Goal: Use online tool/utility: Utilize a website feature to perform a specific function

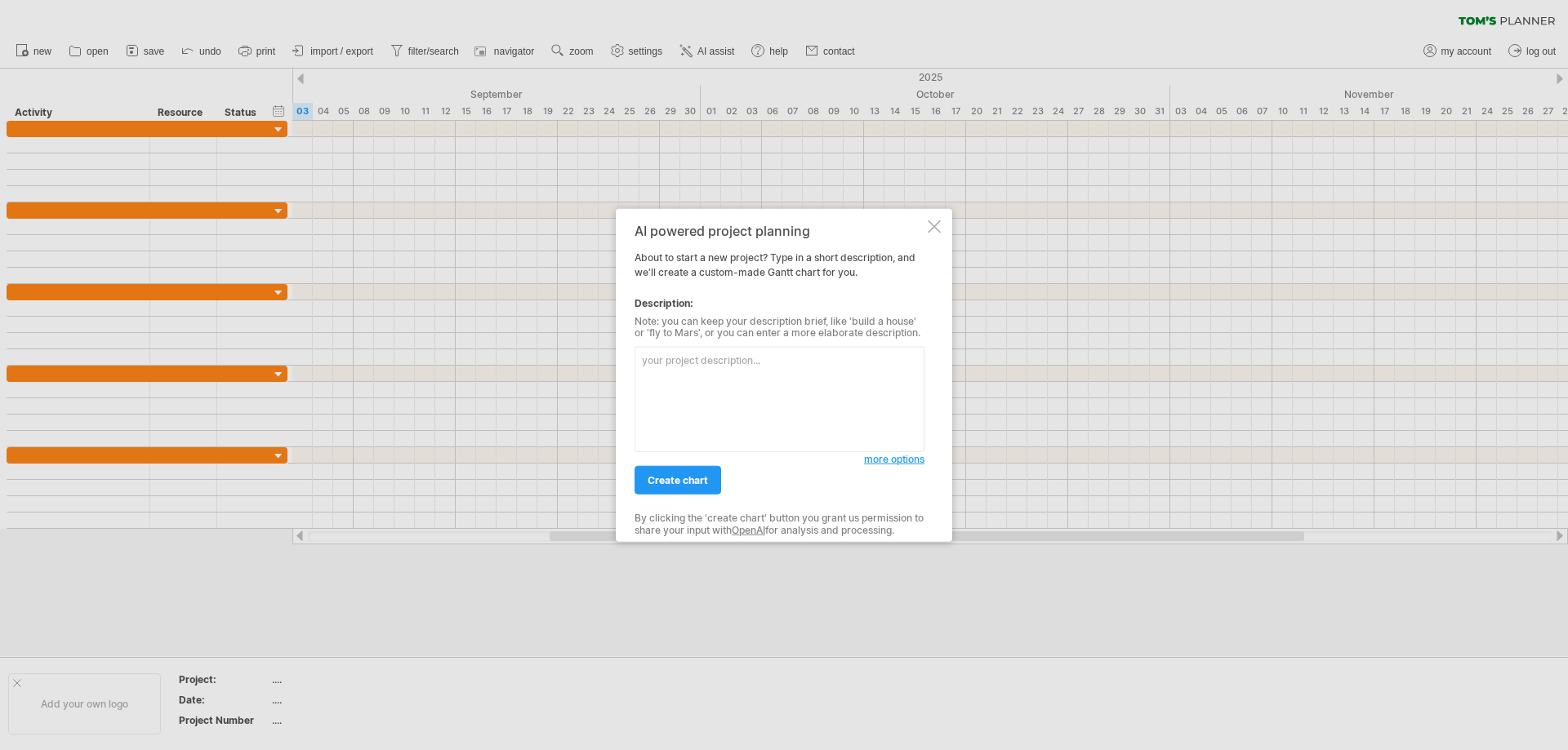
click at [909, 462] on span "more options" at bounding box center [894, 459] width 61 height 12
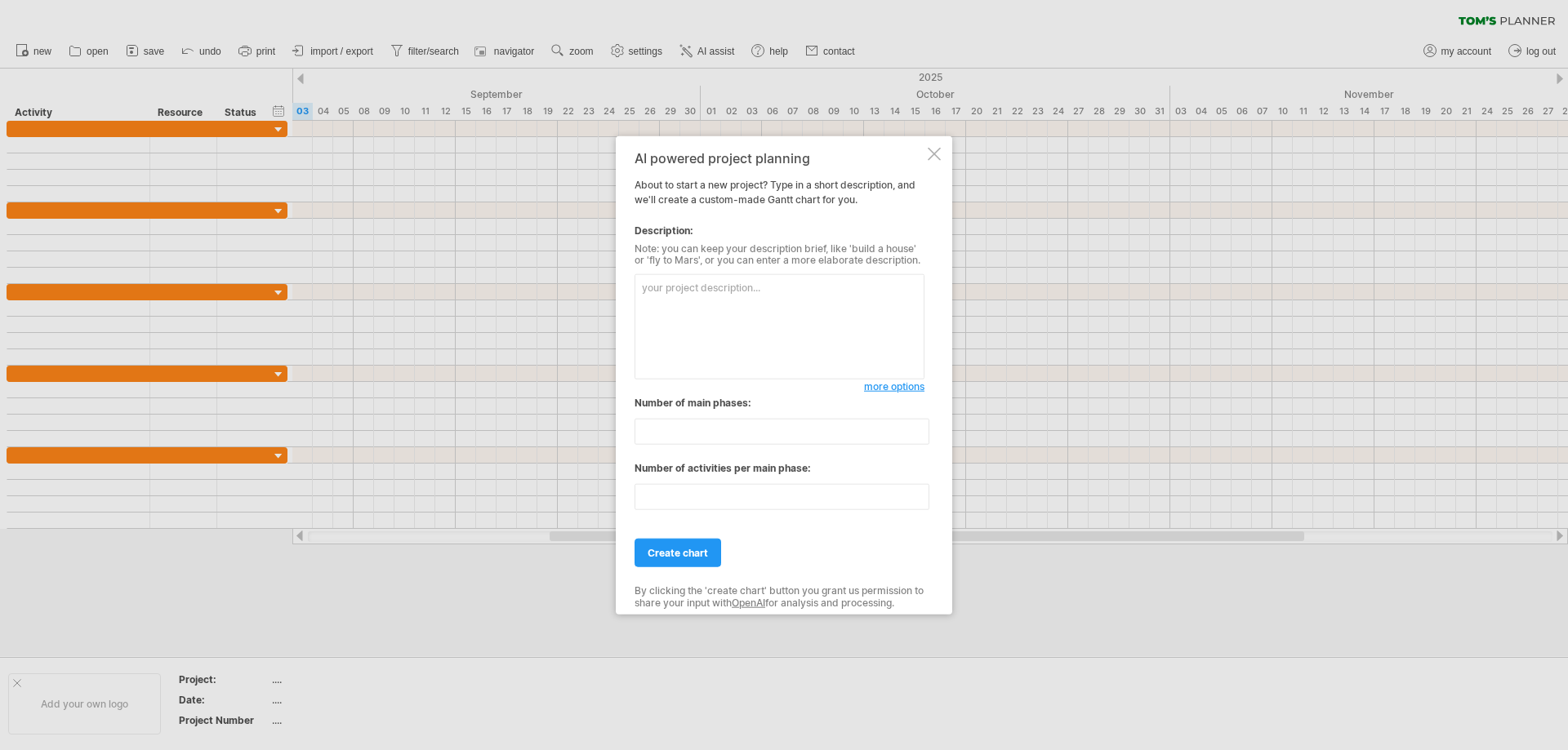
click at [802, 345] on textarea at bounding box center [779, 327] width 290 height 106
type textarea "中文"
click at [701, 553] on span "create chart" at bounding box center [677, 553] width 61 height 12
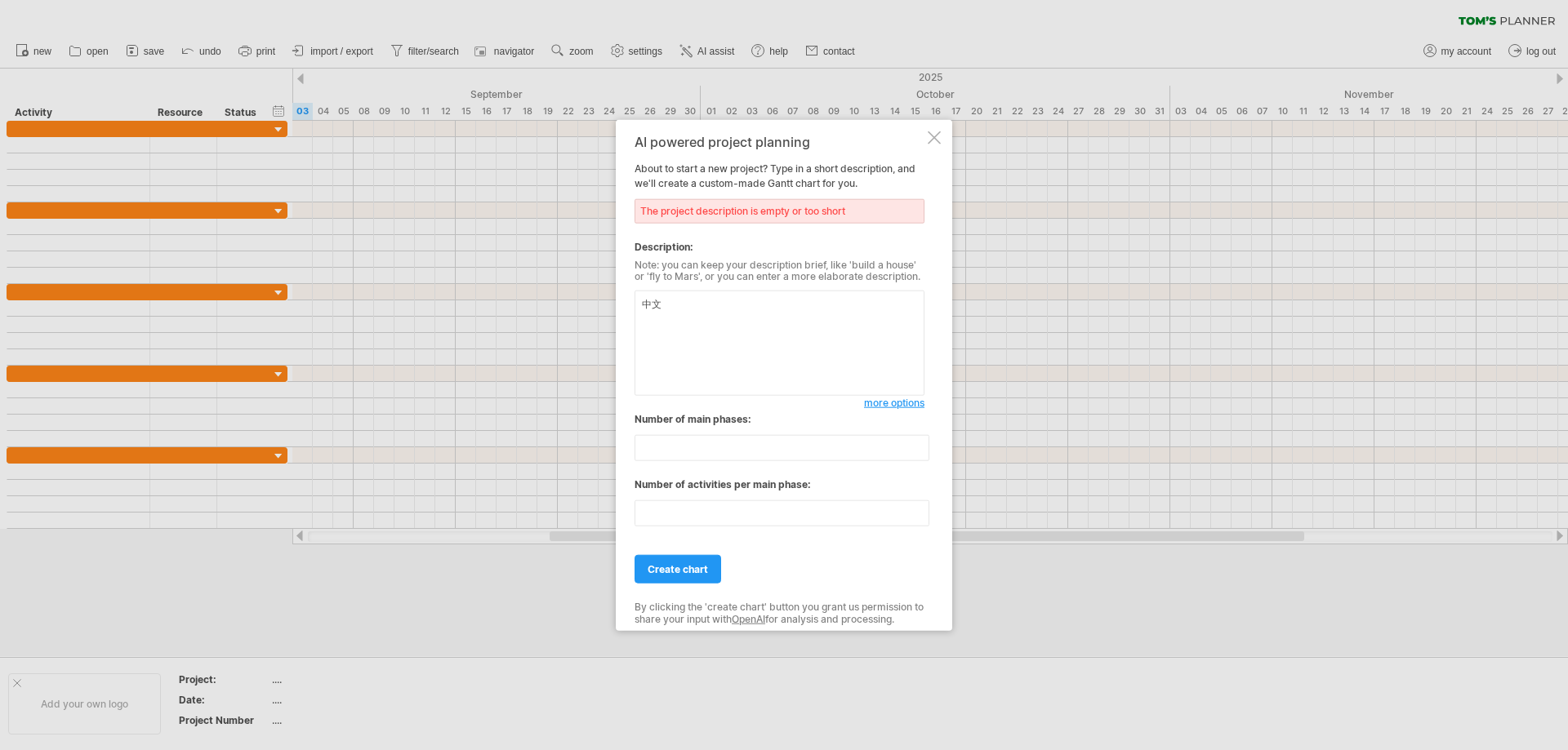
click at [716, 333] on textarea "中文" at bounding box center [779, 344] width 290 height 106
click at [936, 135] on div at bounding box center [934, 137] width 13 height 13
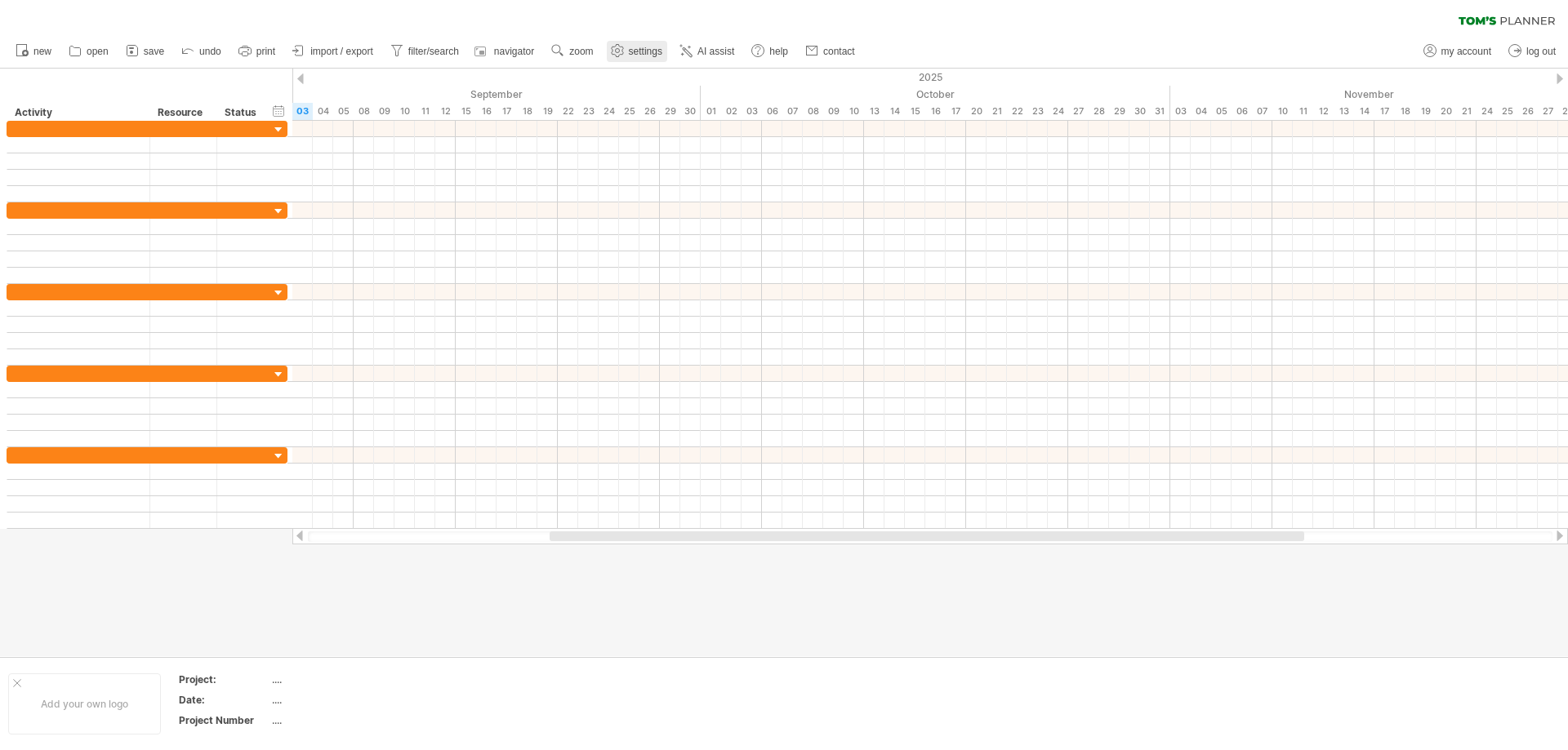
click at [633, 53] on span "settings" at bounding box center [645, 51] width 34 height 11
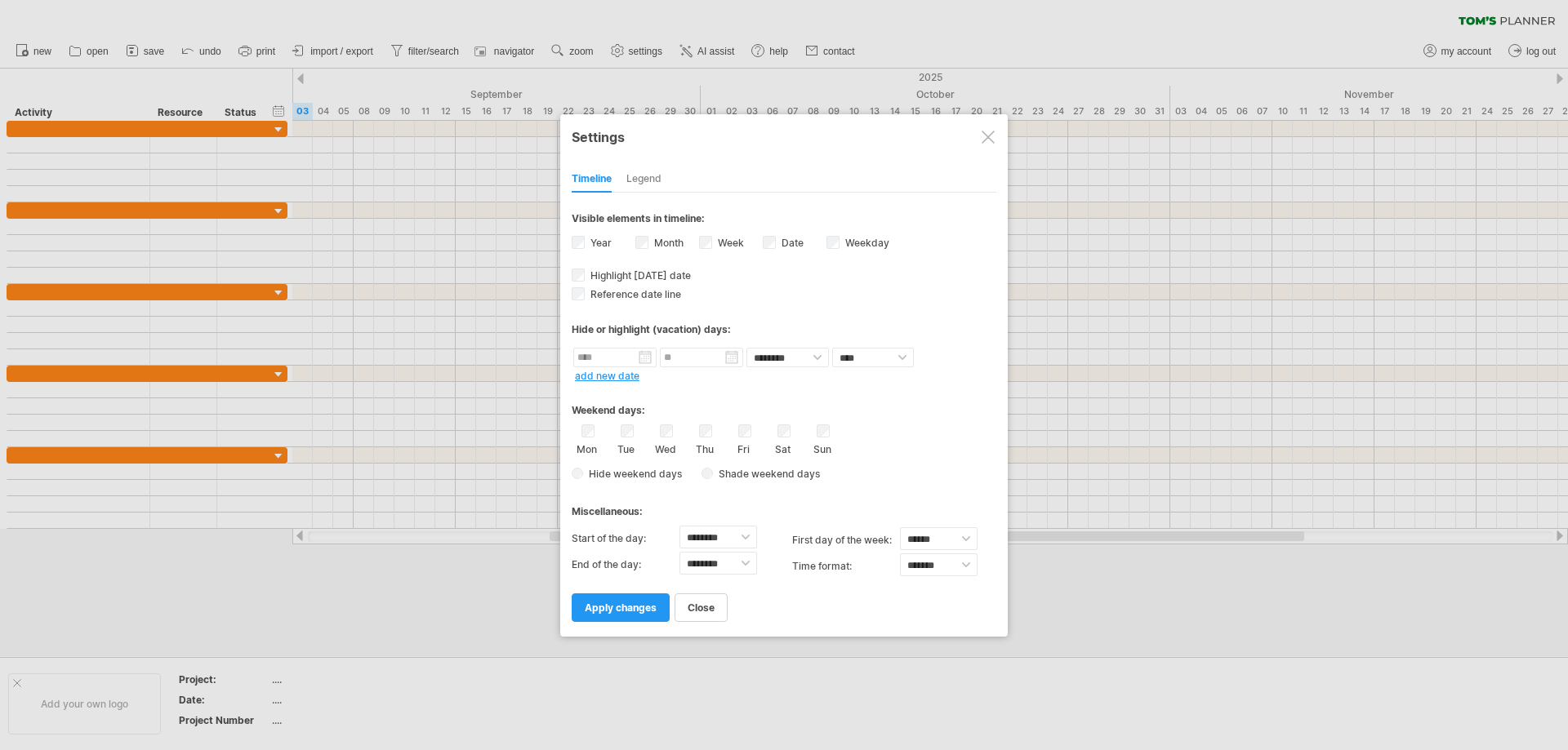
click at [987, 137] on div at bounding box center [988, 137] width 13 height 13
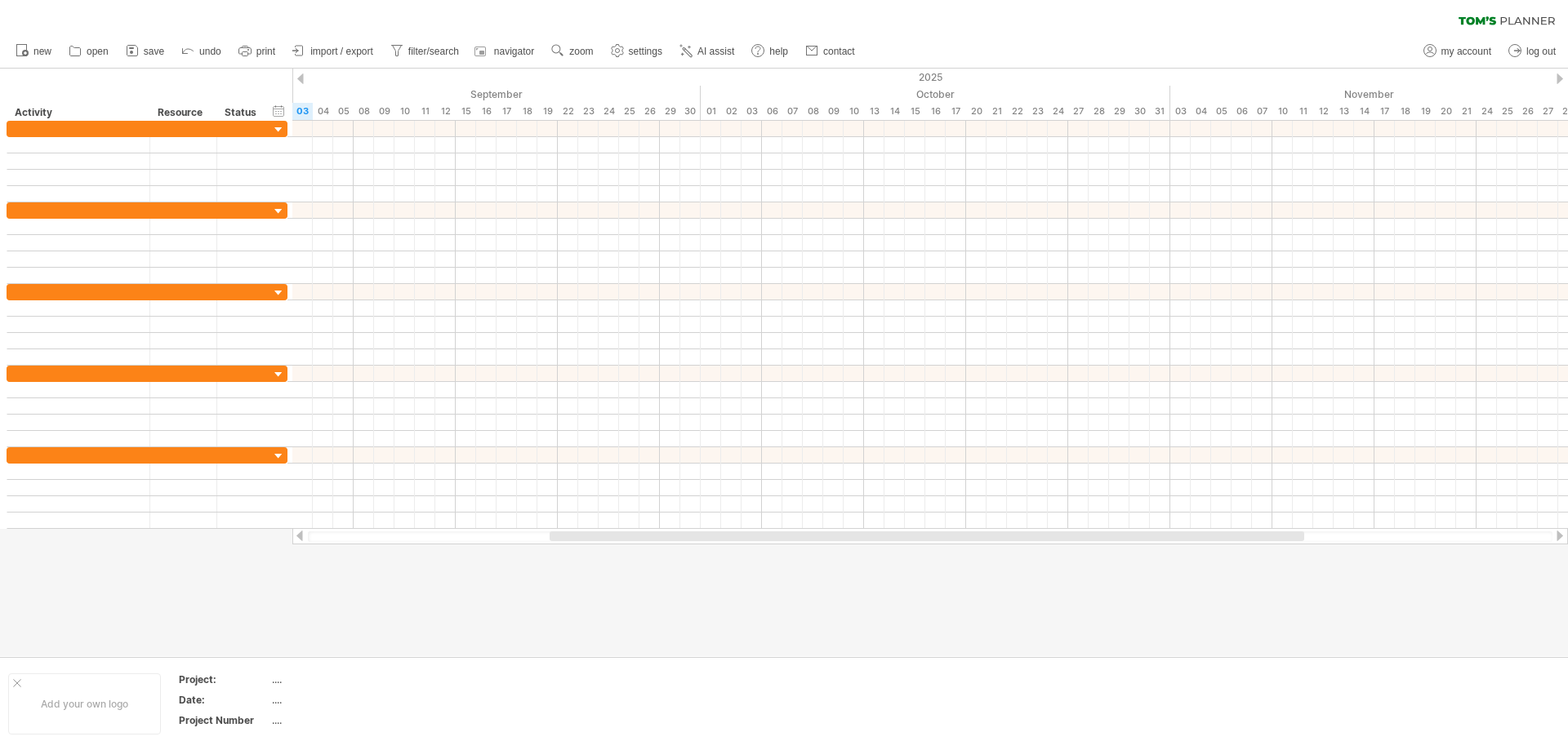
click at [1500, 19] on icon at bounding box center [1506, 21] width 96 height 9
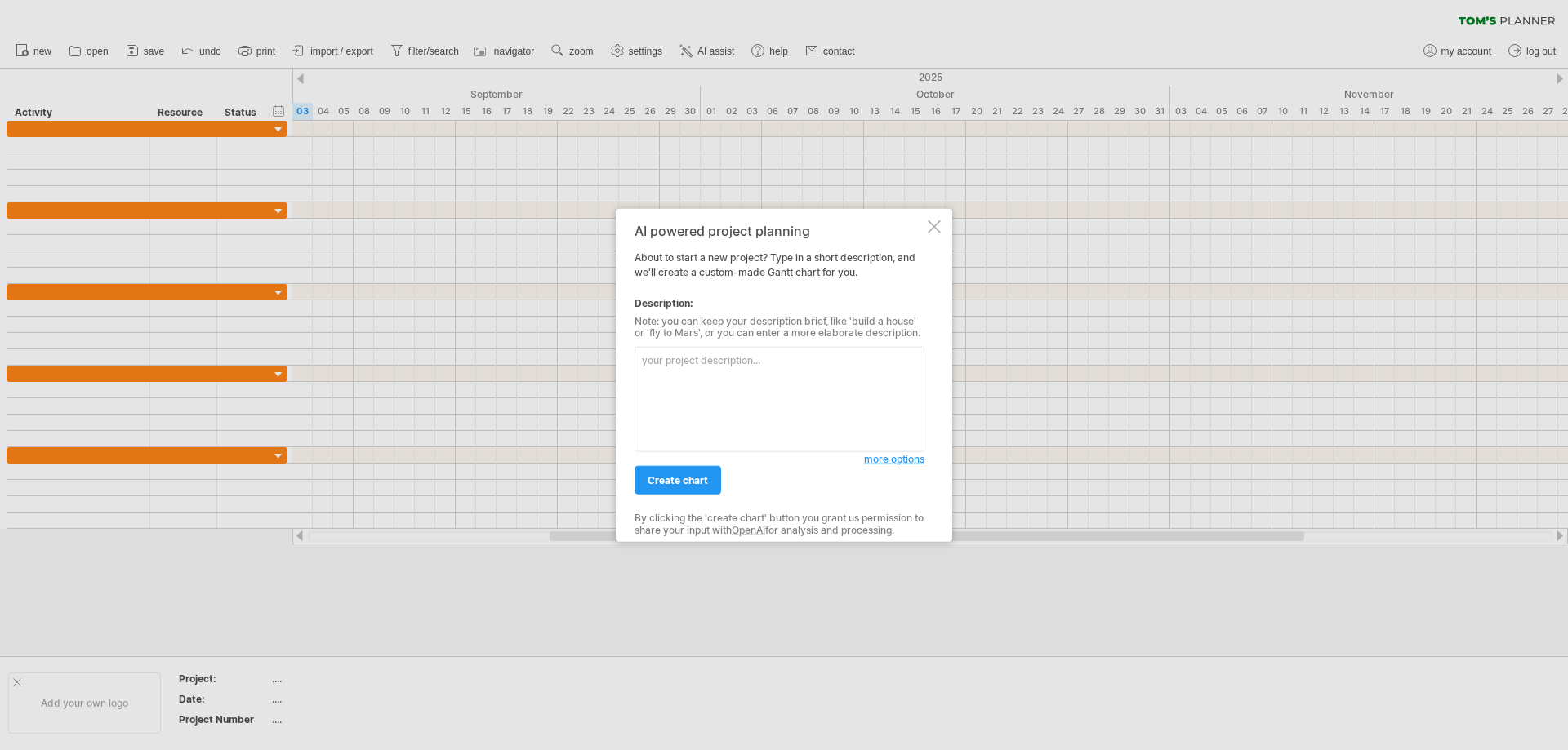
select select "*"
select select "**"
click at [930, 228] on div at bounding box center [934, 226] width 13 height 13
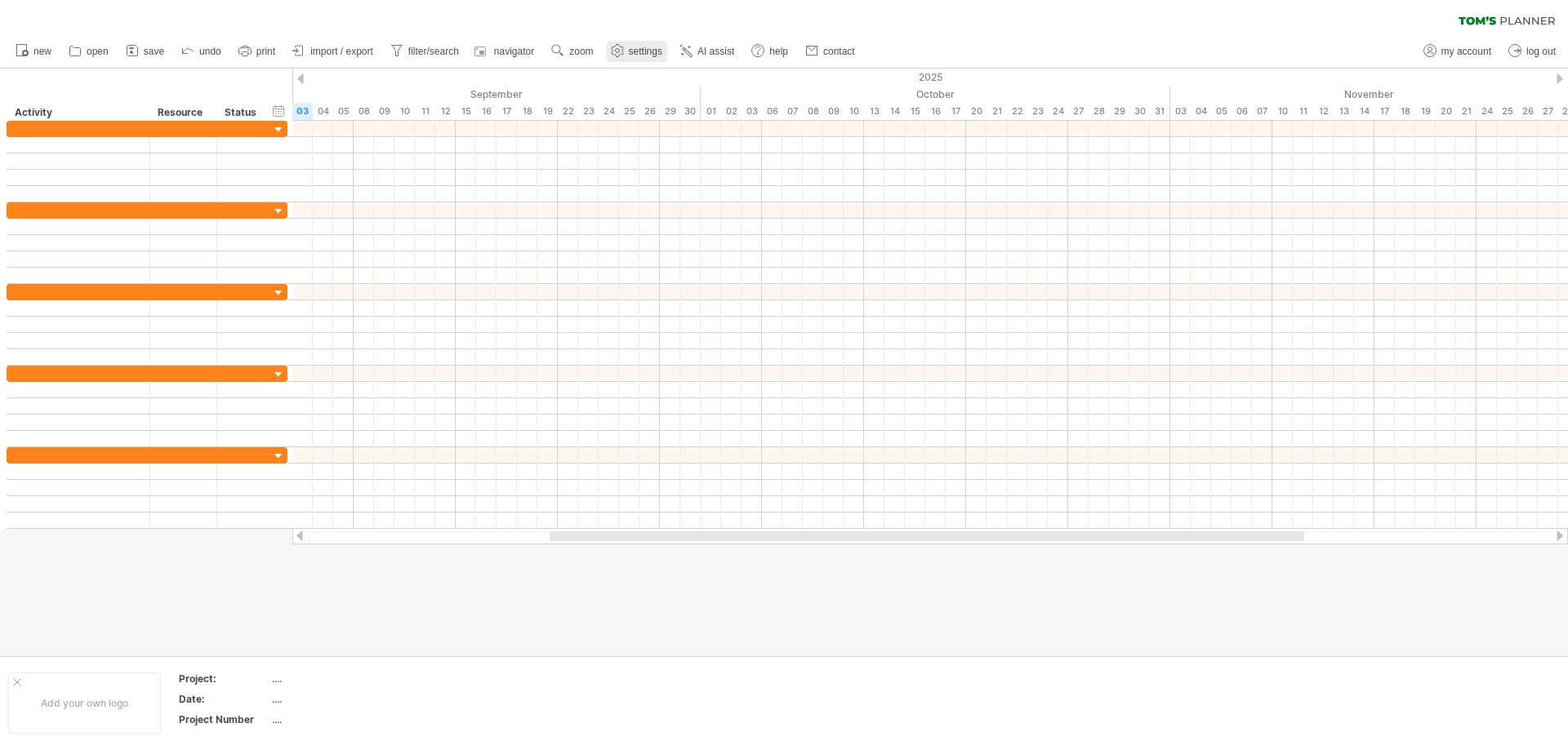
click at [643, 49] on span "settings" at bounding box center [645, 51] width 34 height 11
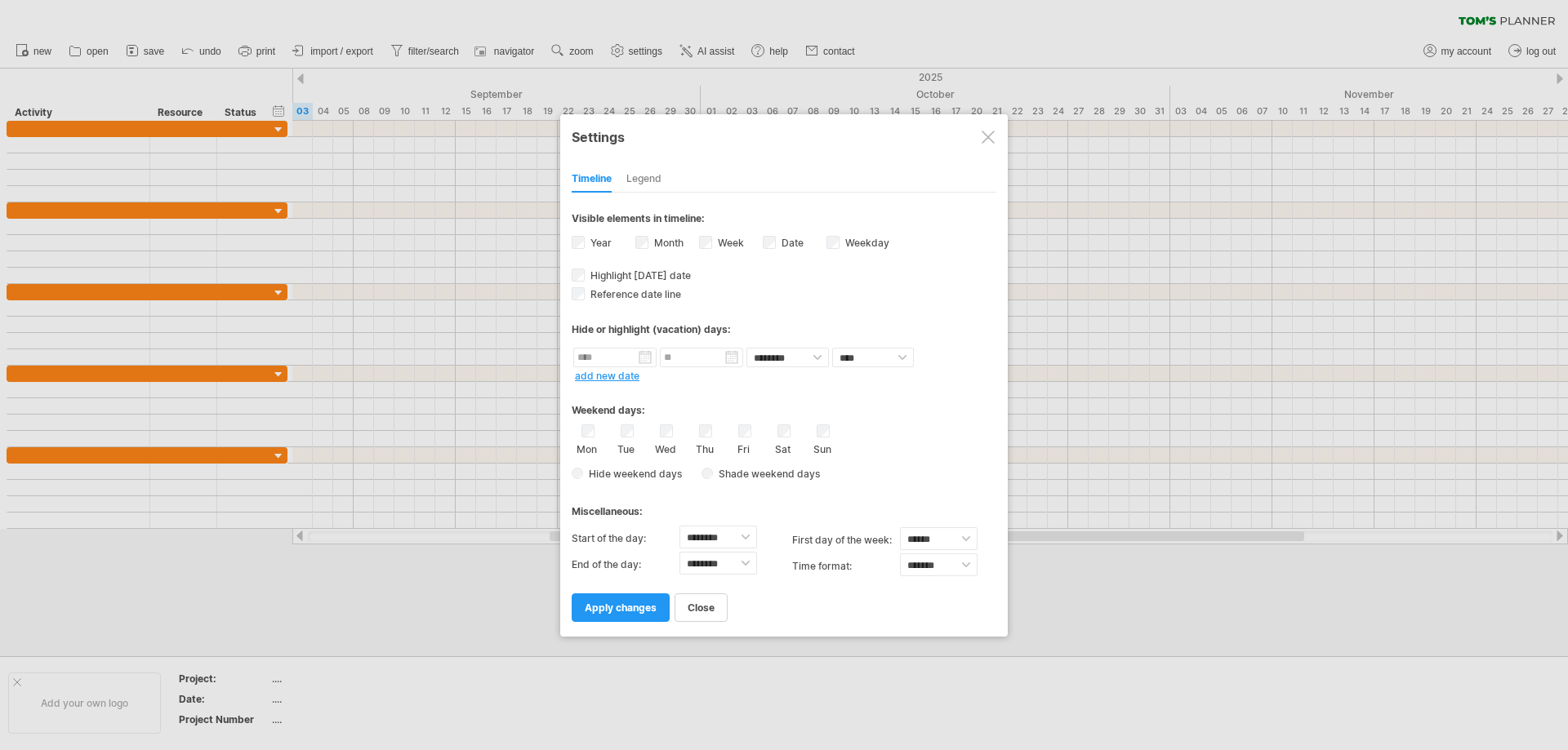
click at [987, 139] on div at bounding box center [988, 137] width 13 height 13
